Goal: Ask a question

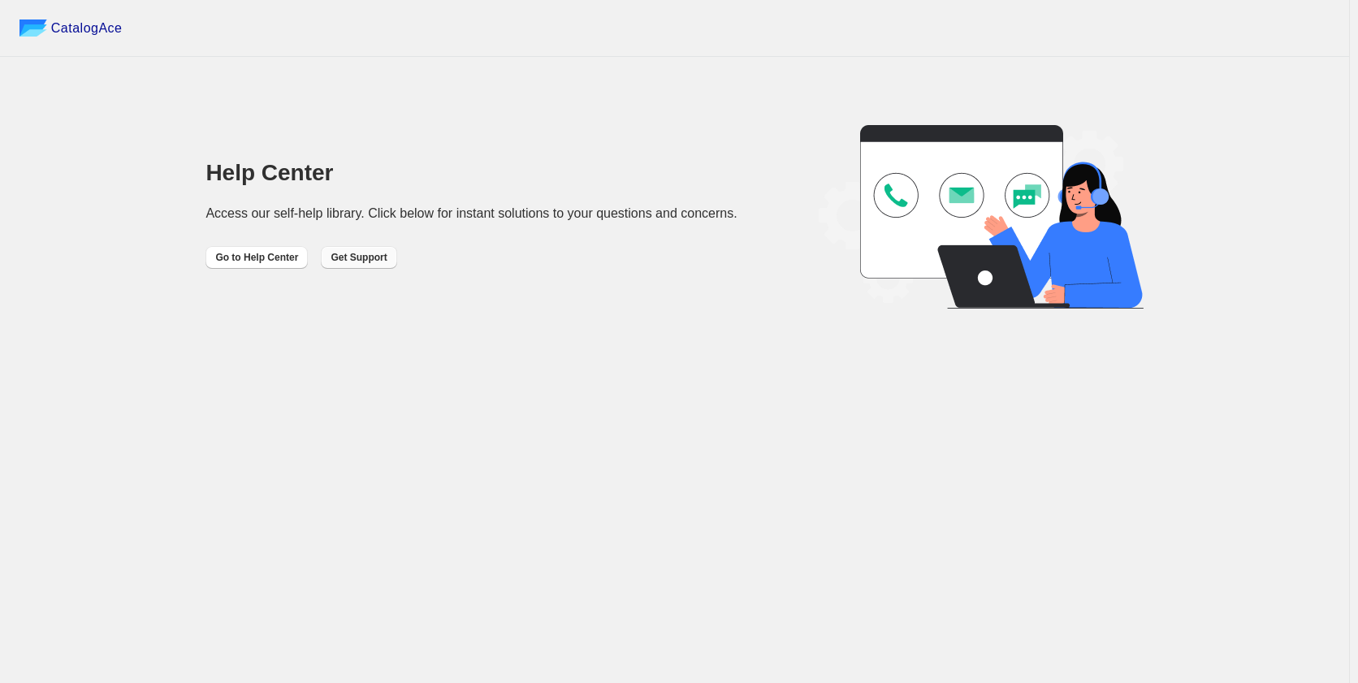
click at [350, 259] on span "Get Support" at bounding box center [359, 257] width 56 height 13
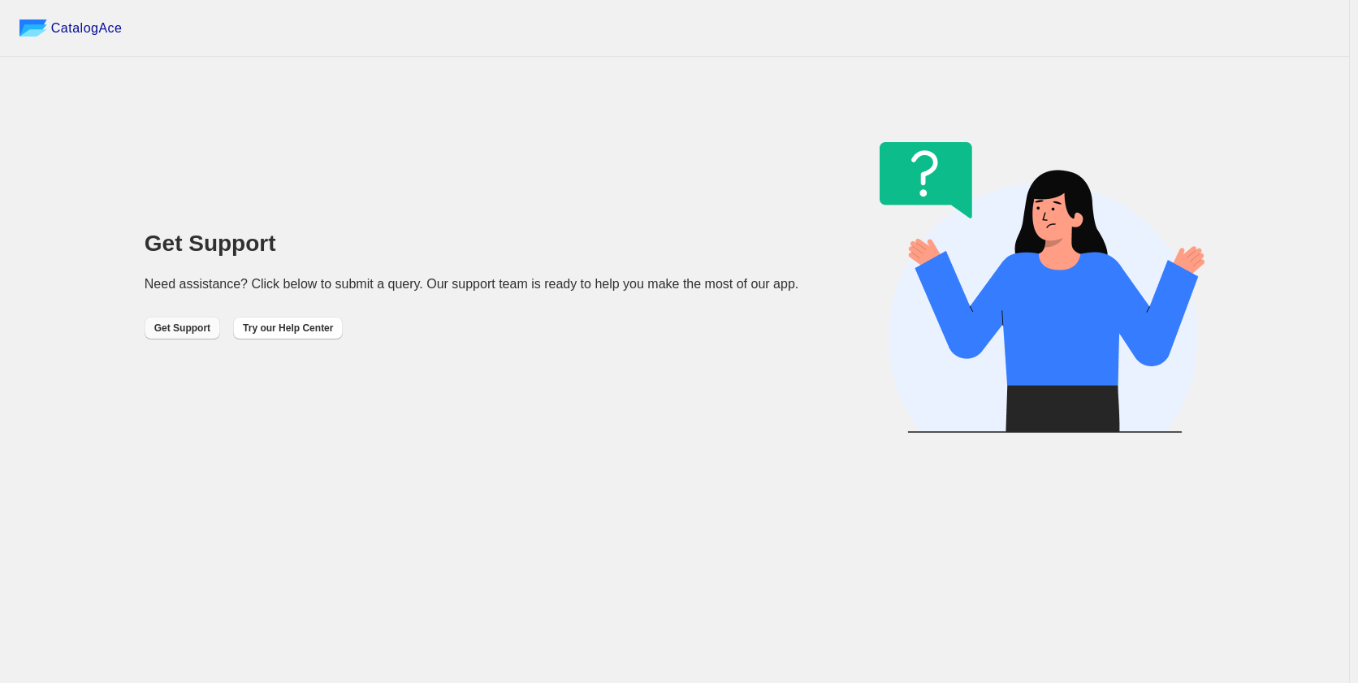
click at [178, 335] on button "Get Support" at bounding box center [183, 328] width 76 height 23
